Goal: Transaction & Acquisition: Purchase product/service

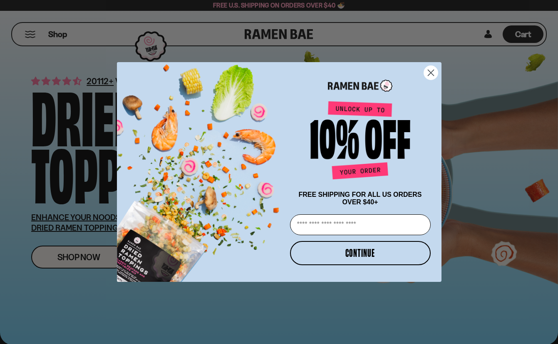
click at [431, 72] on circle "Close dialog" at bounding box center [431, 73] width 14 height 14
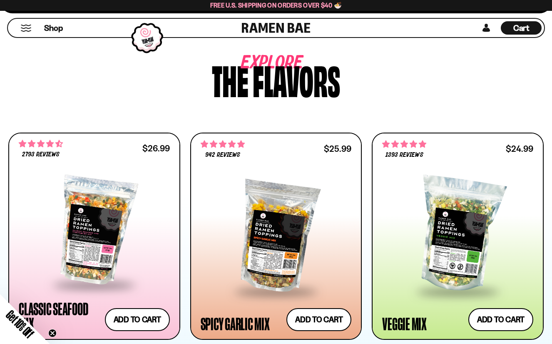
scroll to position [416, 0]
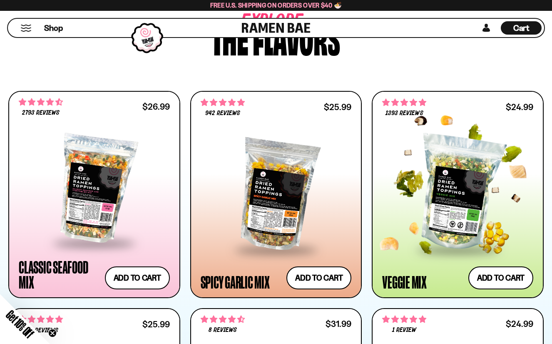
click at [436, 150] on div at bounding box center [457, 193] width 151 height 112
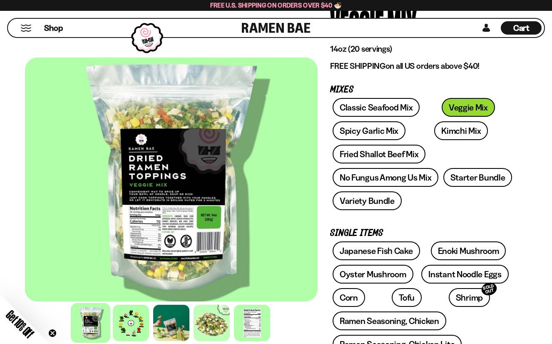
scroll to position [125, 0]
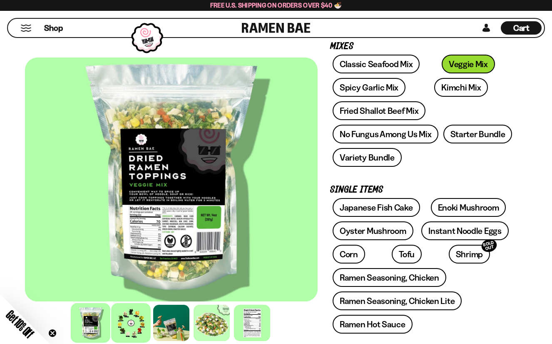
click at [132, 319] on div at bounding box center [131, 323] width 40 height 40
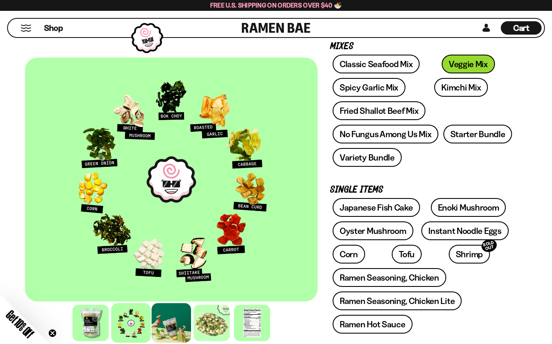
click at [182, 311] on div at bounding box center [172, 323] width 40 height 40
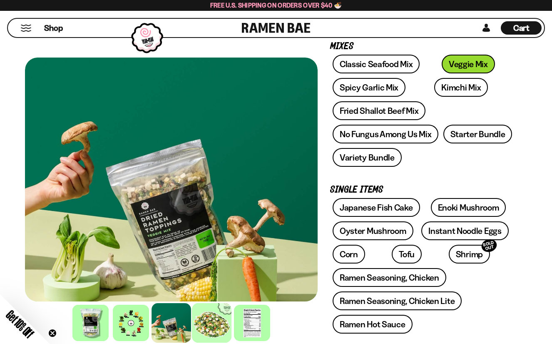
click at [203, 313] on div at bounding box center [212, 323] width 40 height 40
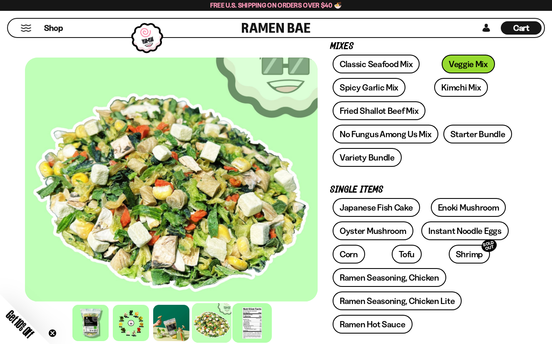
click at [242, 316] on div at bounding box center [252, 323] width 40 height 40
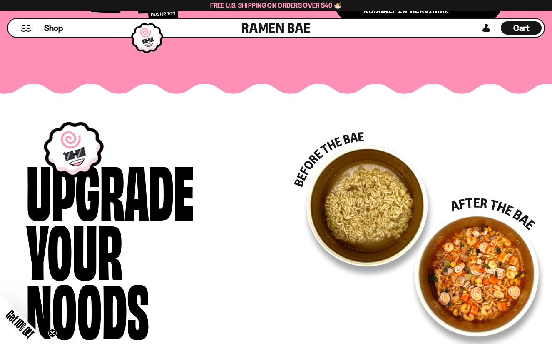
scroll to position [1332, 0]
